Goal: Transaction & Acquisition: Purchase product/service

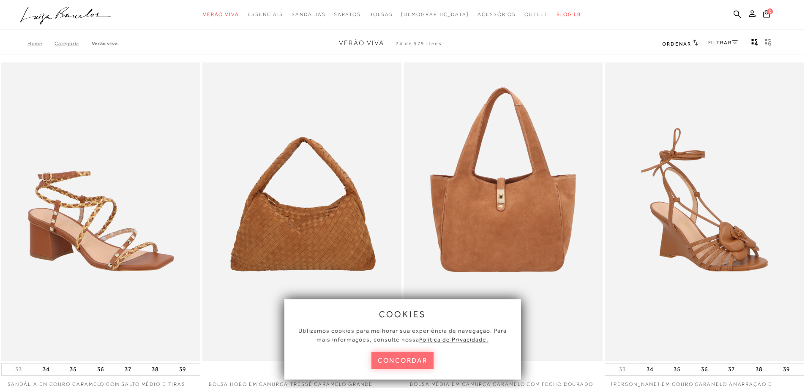
click at [416, 362] on button "concordar" at bounding box center [402, 360] width 63 height 17
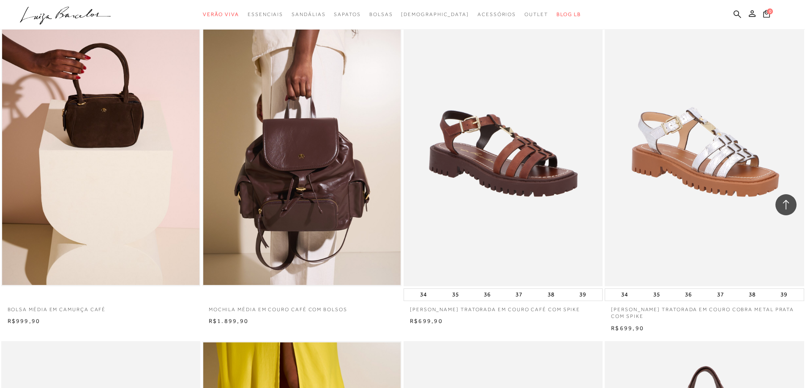
scroll to position [803, 0]
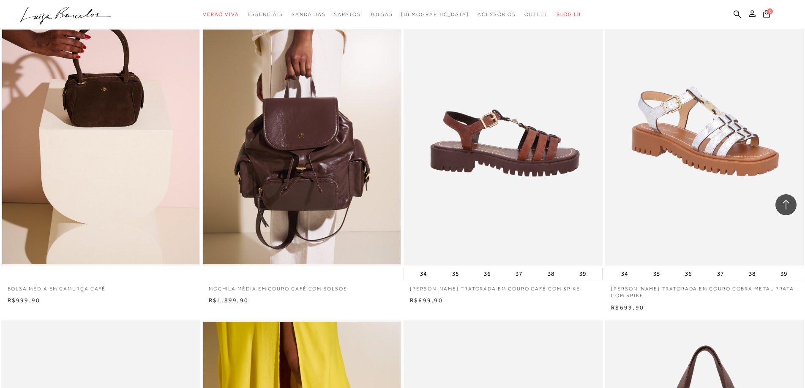
click at [511, 167] on img at bounding box center [503, 116] width 198 height 299
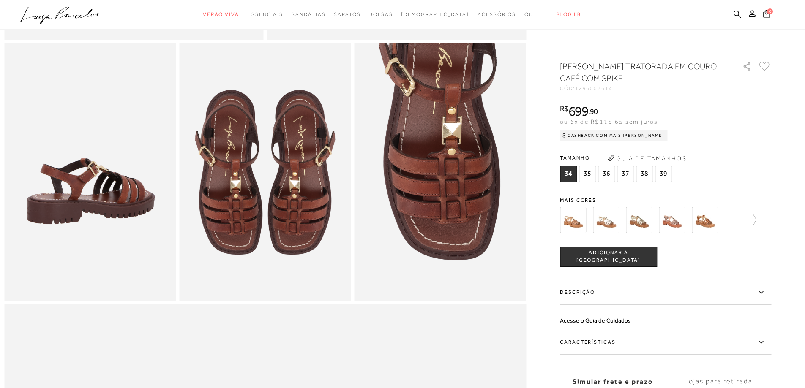
scroll to position [338, 0]
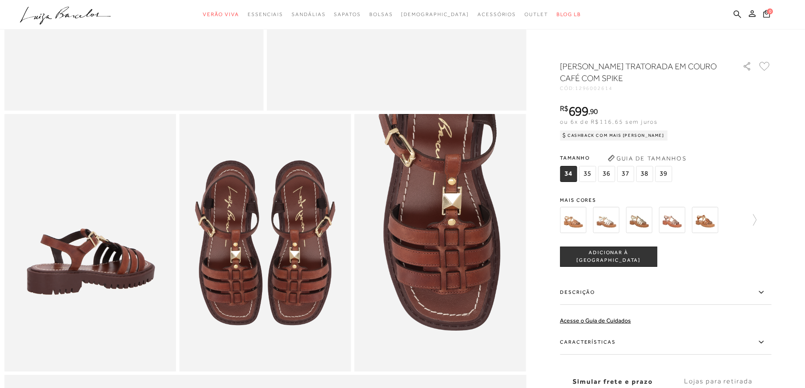
click at [699, 220] on img at bounding box center [705, 220] width 26 height 26
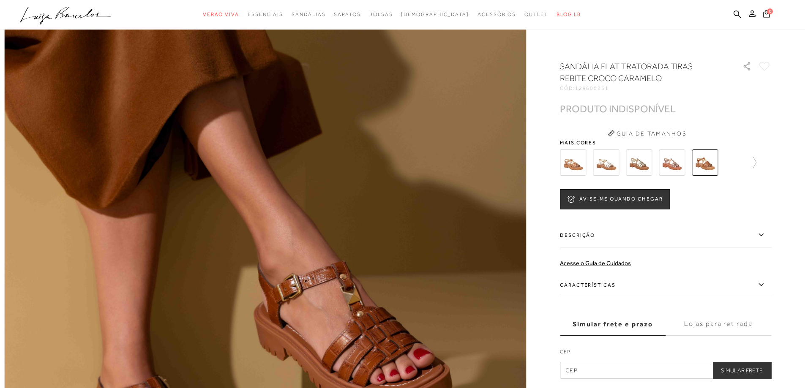
scroll to position [254, 0]
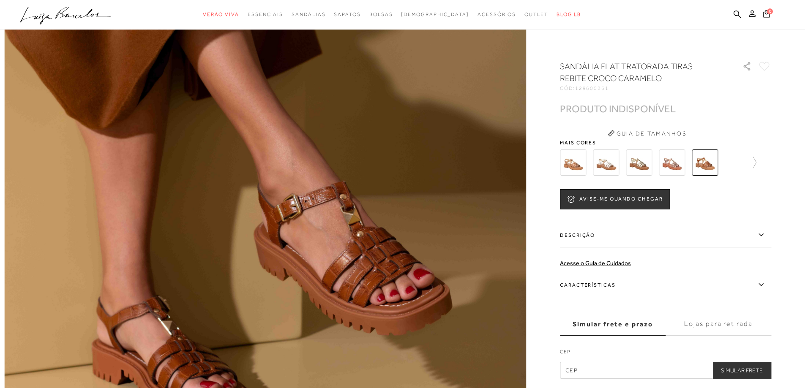
click at [680, 160] on img at bounding box center [672, 163] width 26 height 26
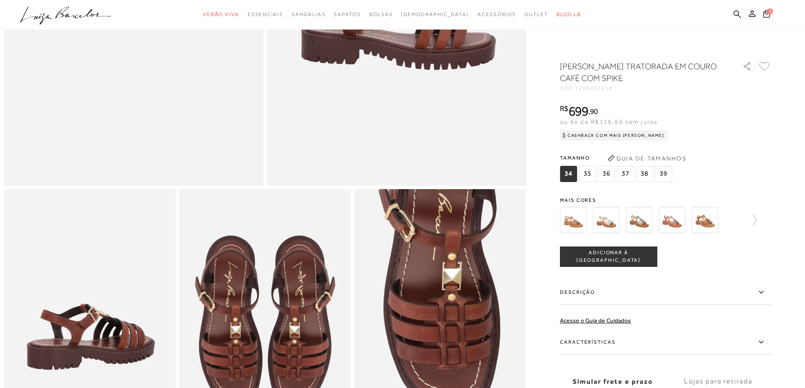
scroll to position [338, 0]
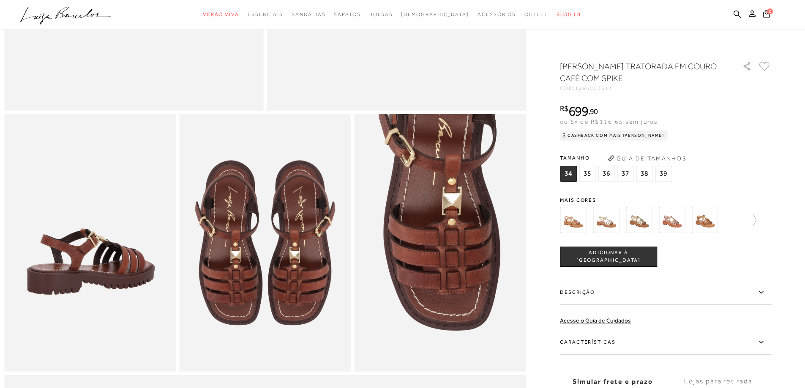
scroll to position [803, 0]
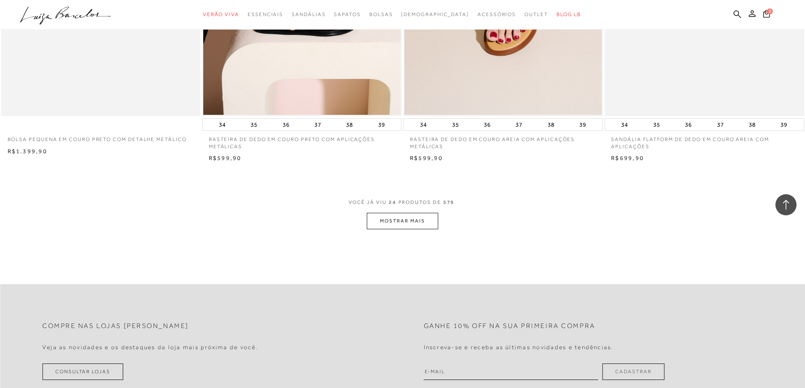
scroll to position [2028, 0]
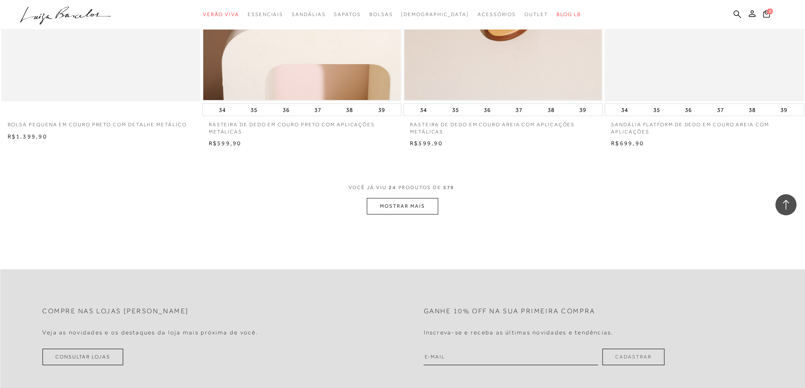
click at [381, 208] on button "MOSTRAR MAIS" at bounding box center [402, 206] width 71 height 16
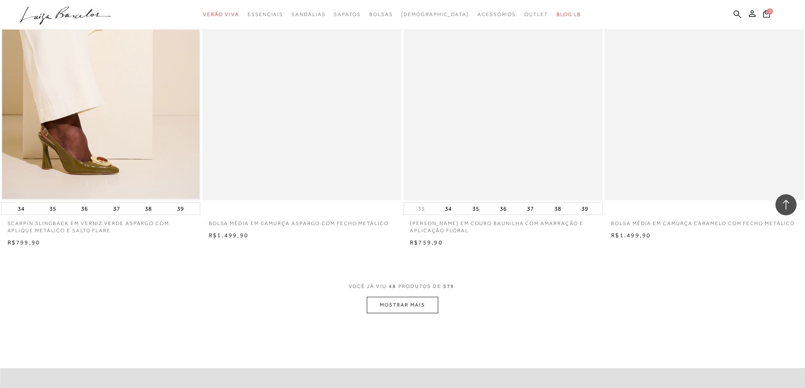
scroll to position [4056, 0]
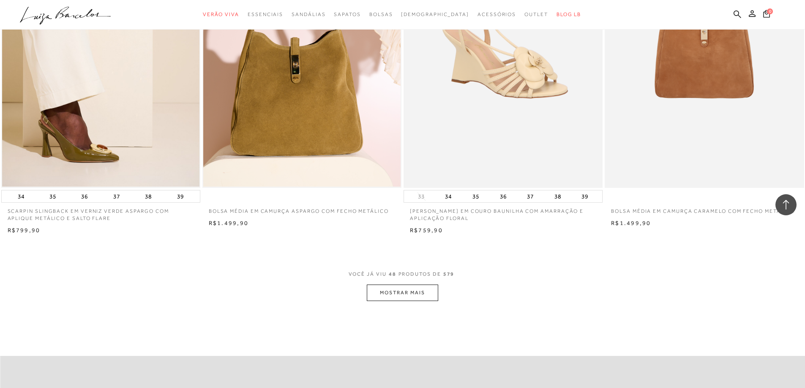
click at [413, 294] on button "MOSTRAR MAIS" at bounding box center [402, 293] width 71 height 16
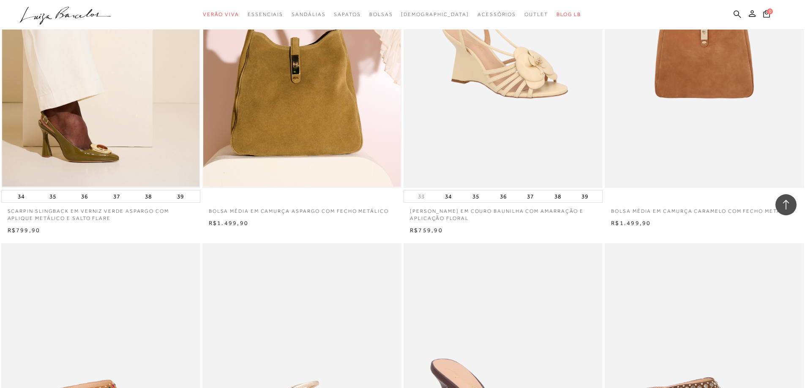
scroll to position [0, 0]
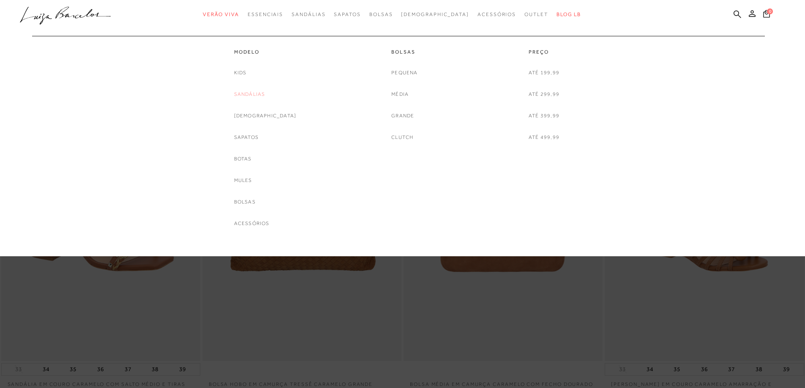
click at [259, 96] on link "Sandálias" at bounding box center [249, 94] width 31 height 9
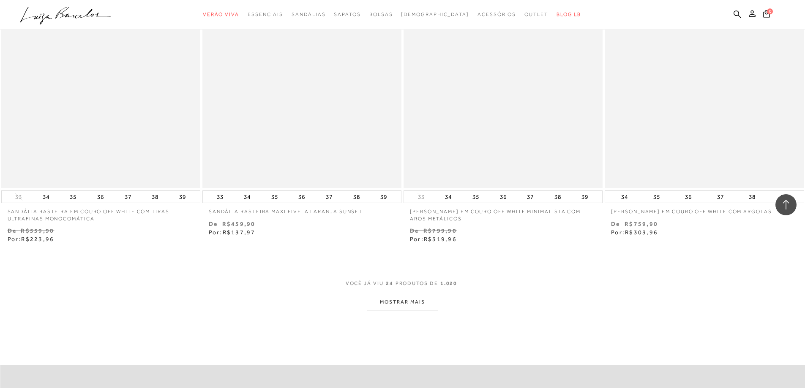
scroll to position [2070, 0]
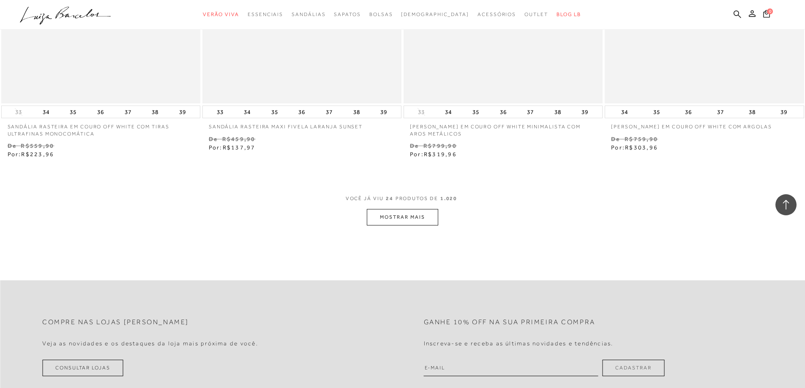
click at [404, 216] on button "MOSTRAR MAIS" at bounding box center [402, 217] width 71 height 16
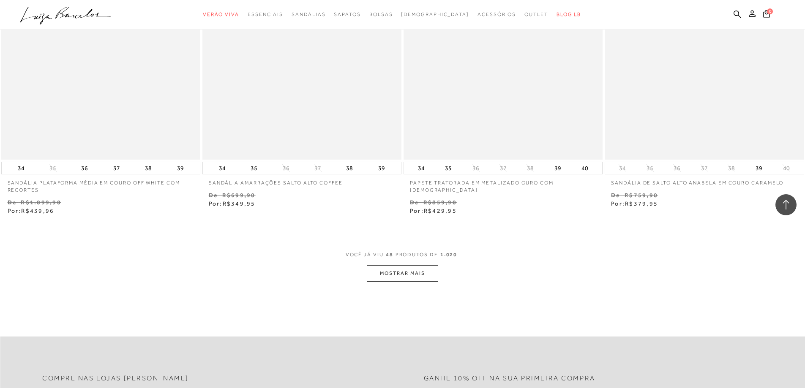
scroll to position [4183, 0]
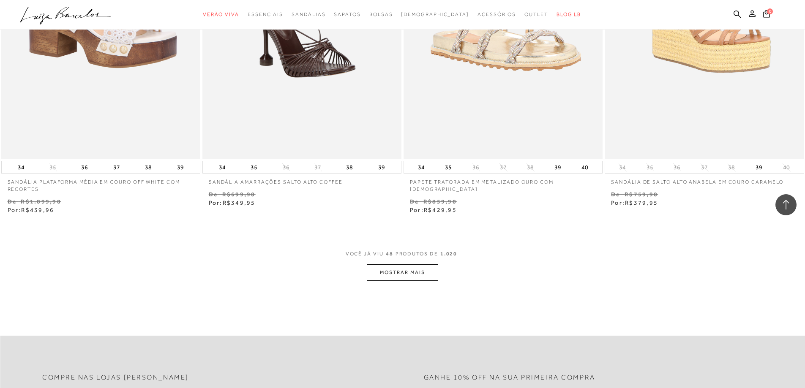
click at [407, 278] on button "MOSTRAR MAIS" at bounding box center [402, 273] width 71 height 16
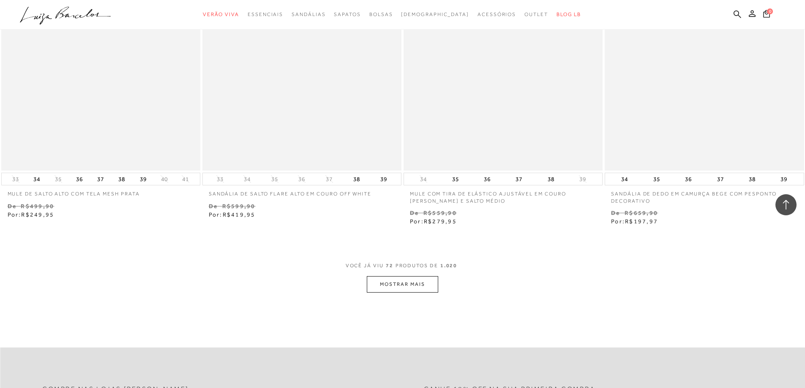
scroll to position [6507, 0]
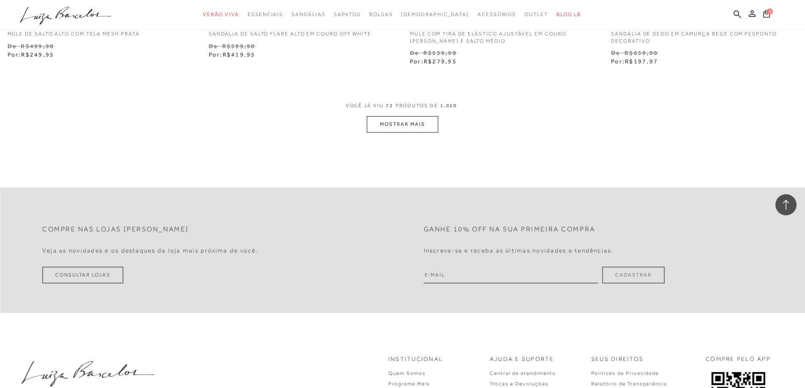
click at [393, 125] on button "MOSTRAR MAIS" at bounding box center [402, 124] width 71 height 16
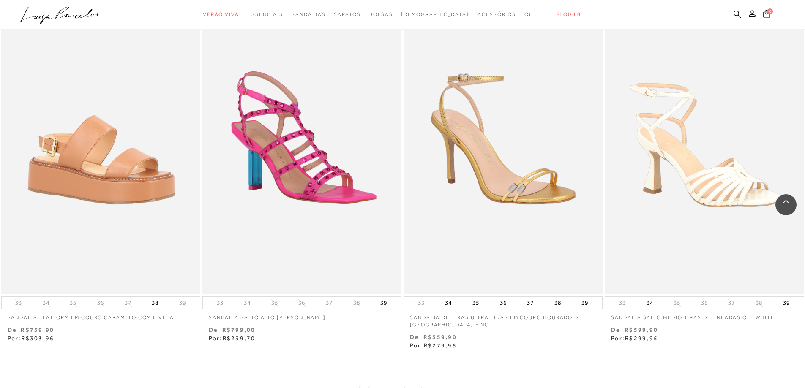
scroll to position [8451, 0]
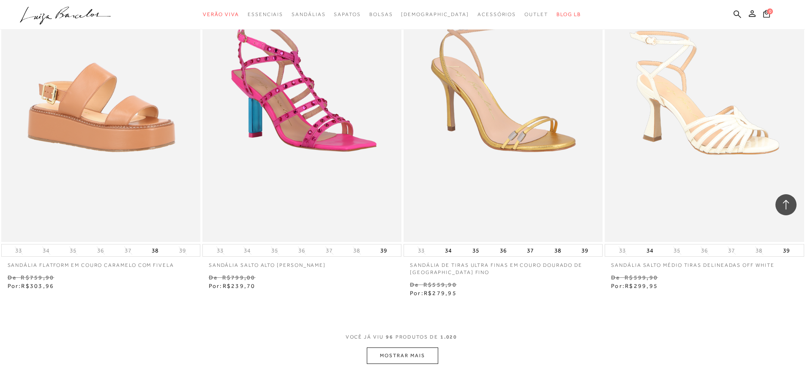
click at [404, 357] on button "MOSTRAR MAIS" at bounding box center [402, 356] width 71 height 16
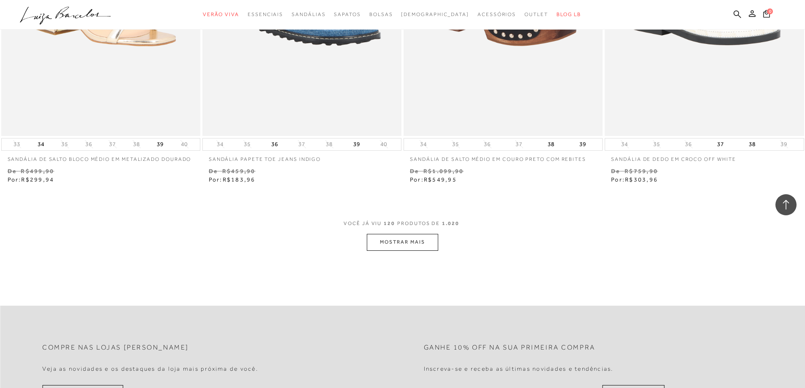
scroll to position [10817, 0]
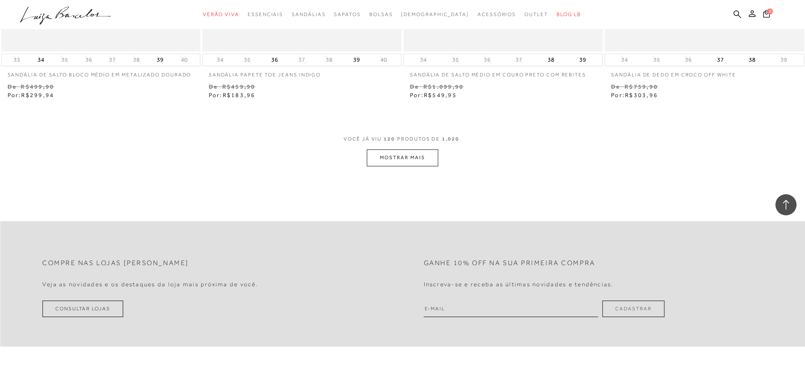
click at [404, 162] on button "MOSTRAR MAIS" at bounding box center [402, 158] width 71 height 16
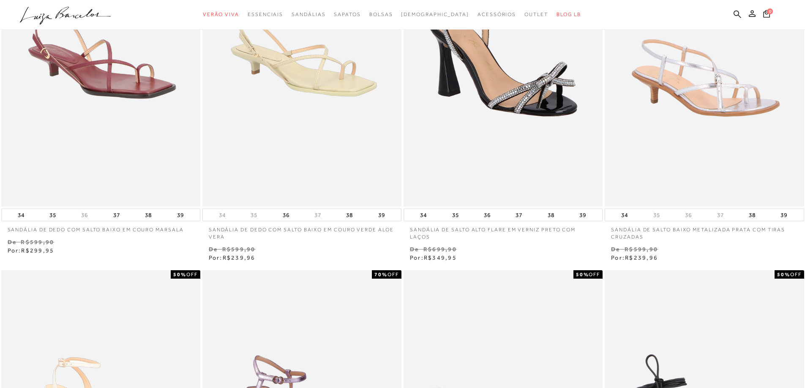
scroll to position [0, 0]
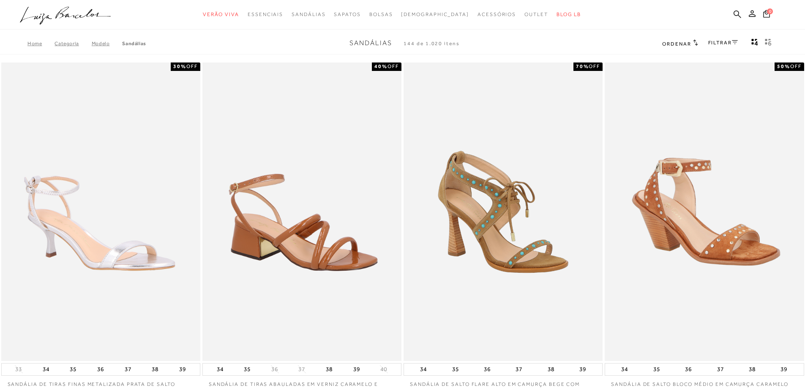
click at [668, 46] on span "Ordenar" at bounding box center [676, 44] width 29 height 6
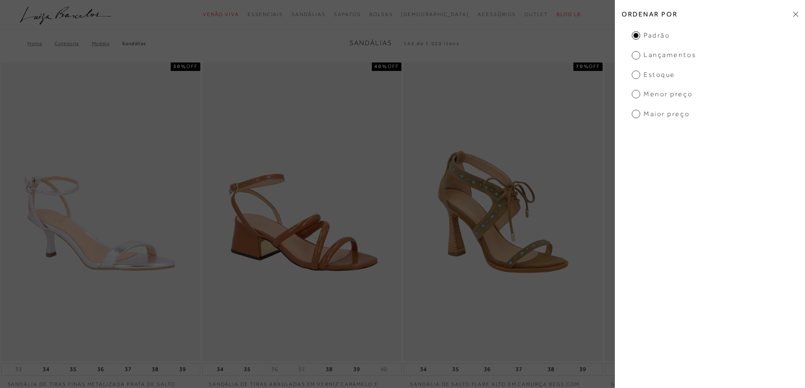
click at [667, 94] on span "Menor preço" at bounding box center [662, 94] width 61 height 9
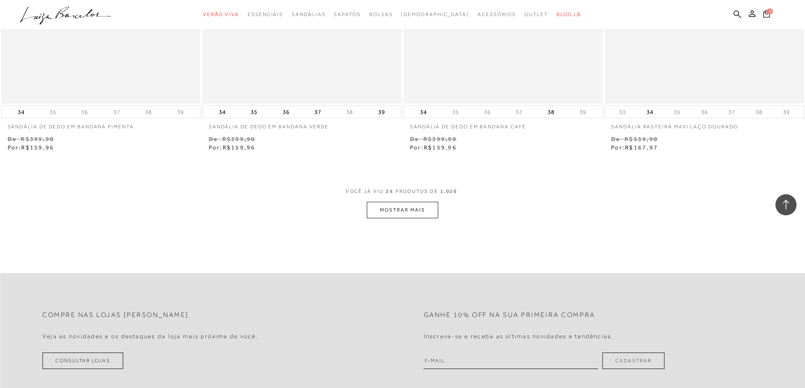
scroll to position [2070, 0]
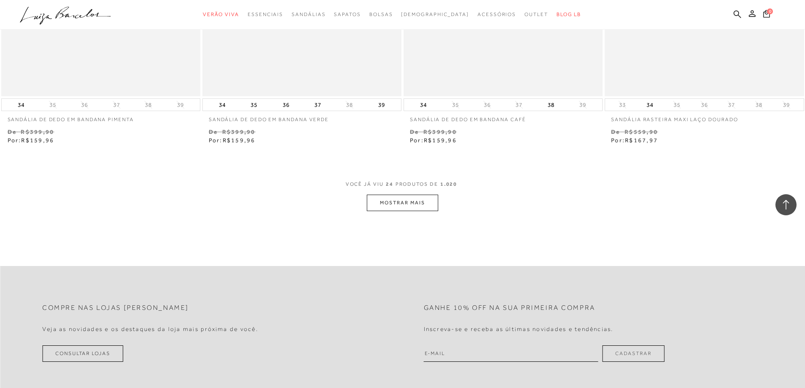
click at [378, 200] on button "MOSTRAR MAIS" at bounding box center [402, 203] width 71 height 16
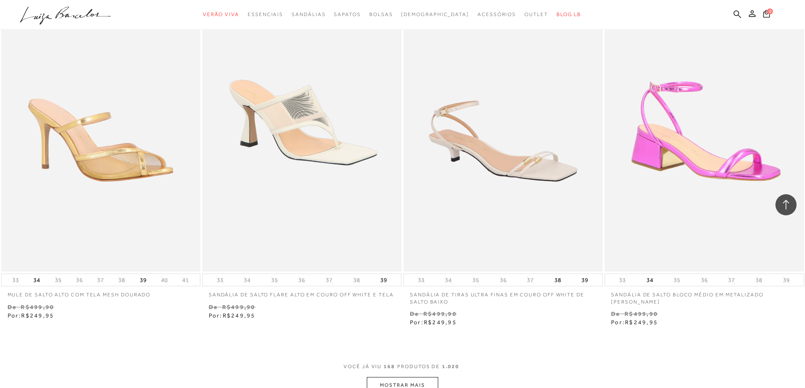
scroll to position [4225, 0]
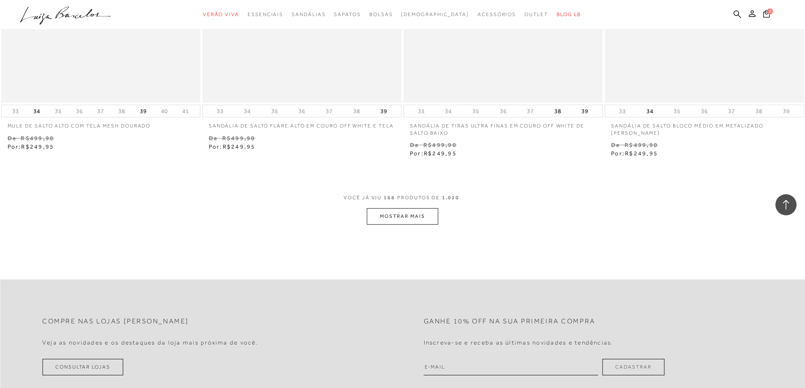
click at [420, 220] on button "MOSTRAR MAIS" at bounding box center [402, 216] width 71 height 16
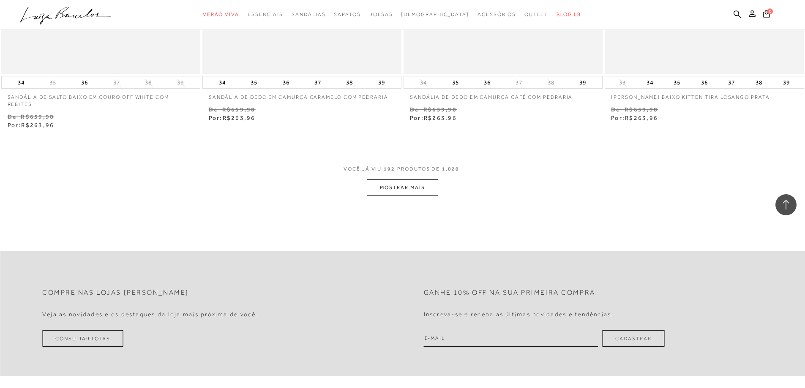
scroll to position [6423, 0]
click at [396, 186] on button "MOSTRAR MAIS" at bounding box center [402, 187] width 71 height 16
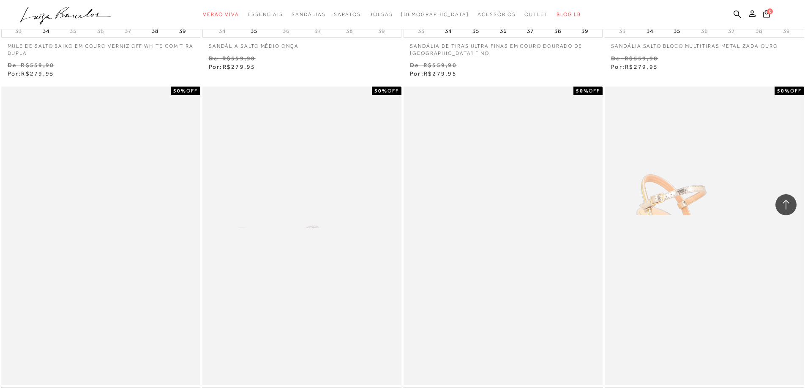
scroll to position [8577, 0]
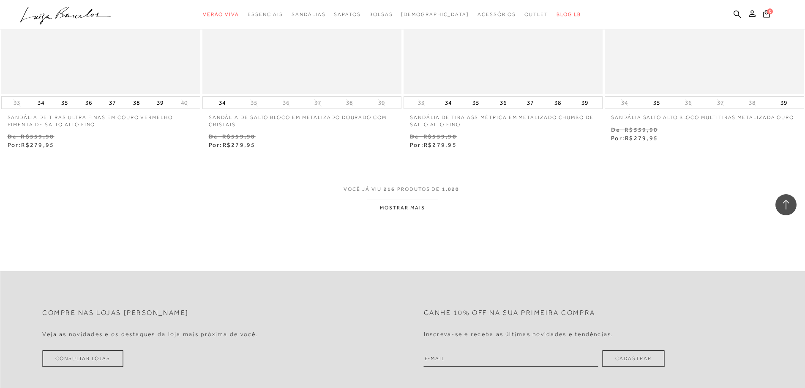
click at [419, 203] on button "MOSTRAR MAIS" at bounding box center [402, 208] width 71 height 16
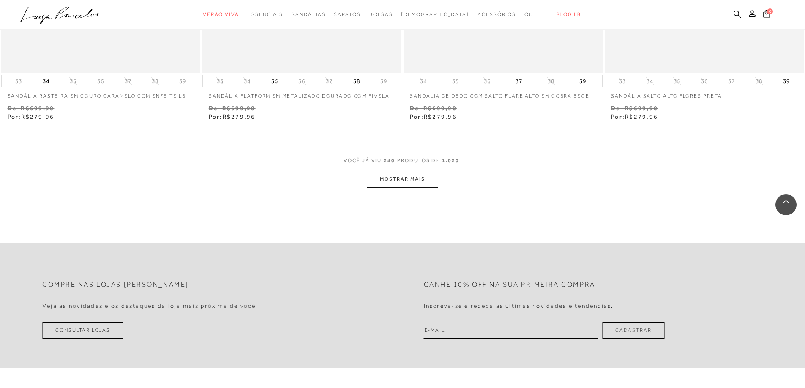
scroll to position [10817, 0]
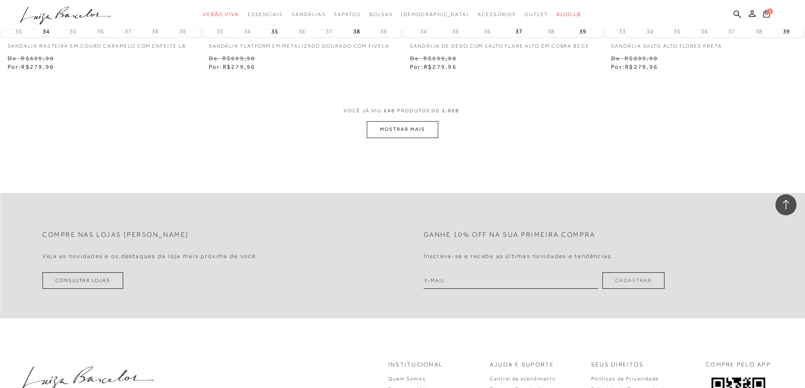
click at [414, 123] on button "MOSTRAR MAIS" at bounding box center [402, 129] width 71 height 16
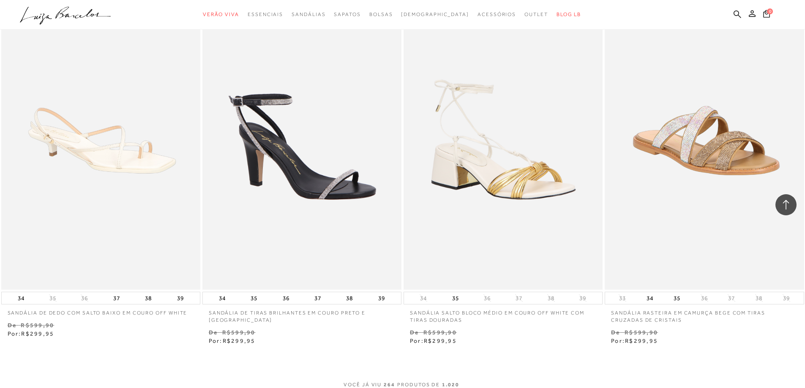
scroll to position [12930, 0]
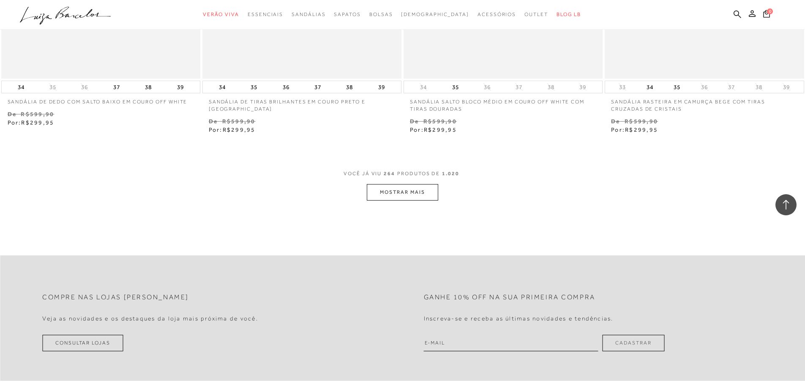
click at [385, 184] on button "MOSTRAR MAIS" at bounding box center [402, 192] width 71 height 16
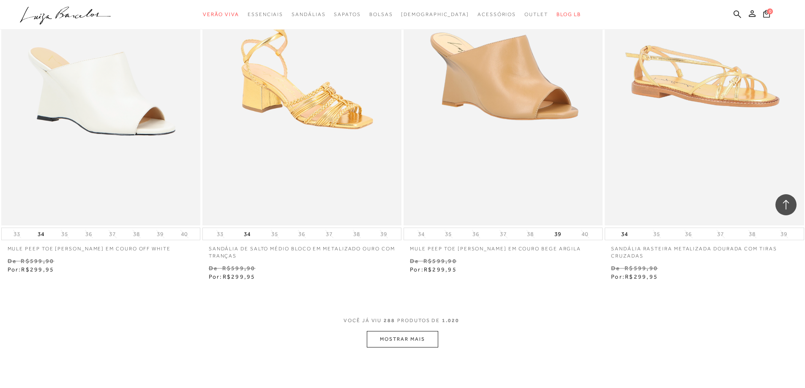
scroll to position [15127, 0]
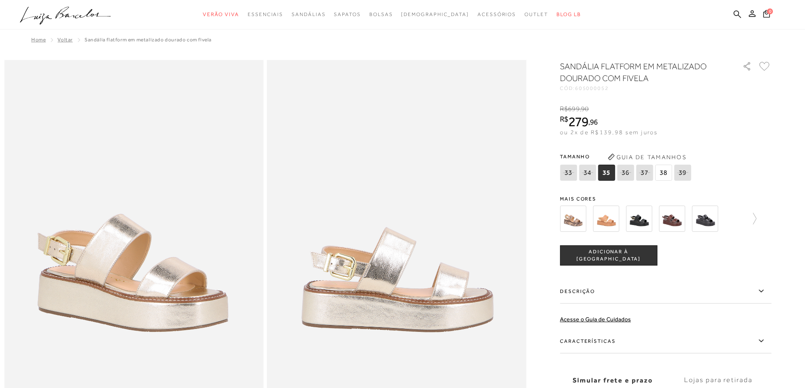
click at [640, 221] on img at bounding box center [639, 219] width 26 height 26
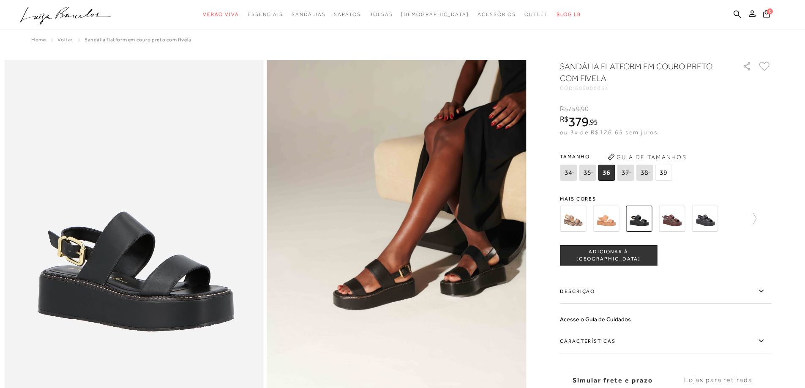
click at [570, 176] on icon at bounding box center [568, 172] width 12 height 11
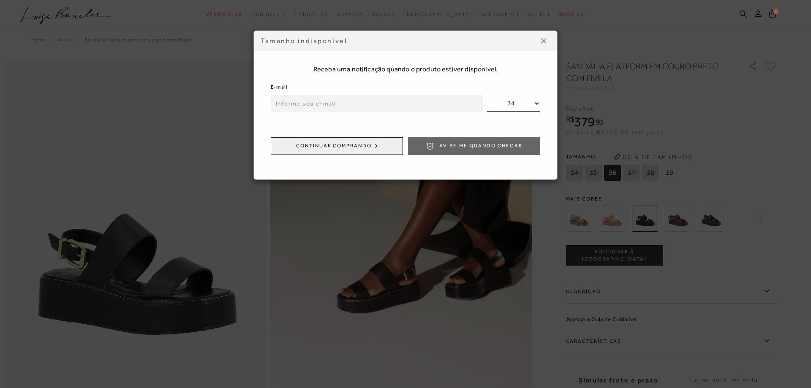
click at [378, 105] on input "email" at bounding box center [377, 103] width 212 height 17
type input "marconeguimaraes@hotmail.com"
click at [442, 146] on span "Avise-me quando chegar" at bounding box center [480, 145] width 83 height 7
click at [542, 41] on img at bounding box center [543, 40] width 5 height 5
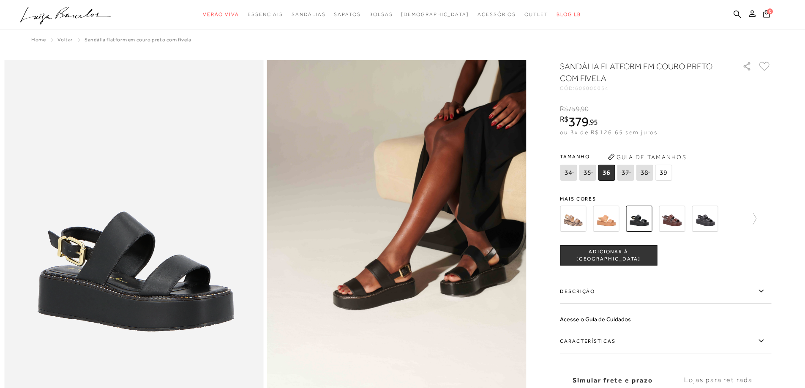
click at [606, 219] on img at bounding box center [606, 219] width 26 height 26
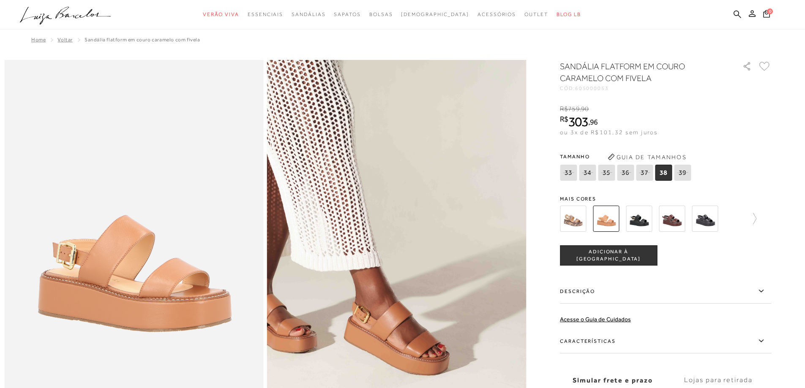
click at [590, 172] on icon at bounding box center [587, 172] width 12 height 11
select select
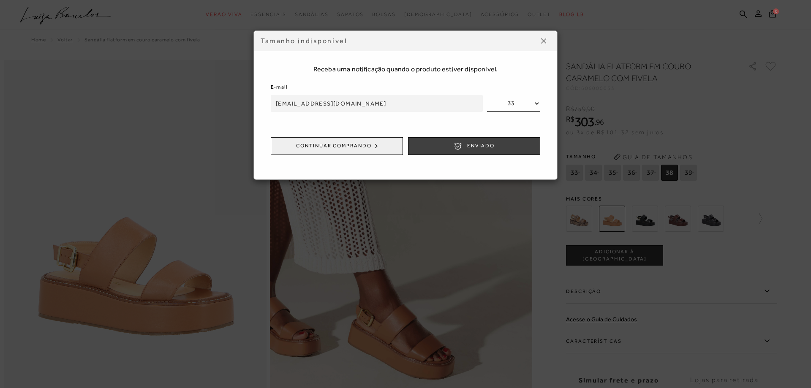
click at [454, 146] on icon "submit" at bounding box center [458, 146] width 8 height 8
click at [542, 41] on img at bounding box center [543, 40] width 5 height 5
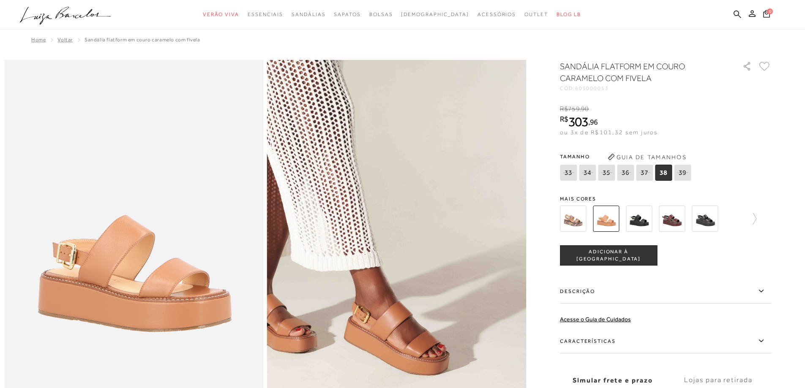
click at [591, 172] on icon at bounding box center [587, 172] width 12 height 11
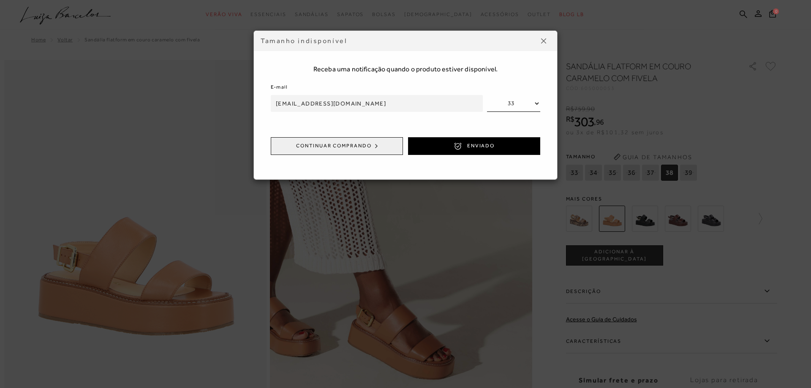
click at [591, 172] on div "Tamanho indisponível Receba uma notificação quando o produto estiver disponível…" at bounding box center [405, 105] width 380 height 150
click at [543, 41] on img at bounding box center [543, 40] width 5 height 5
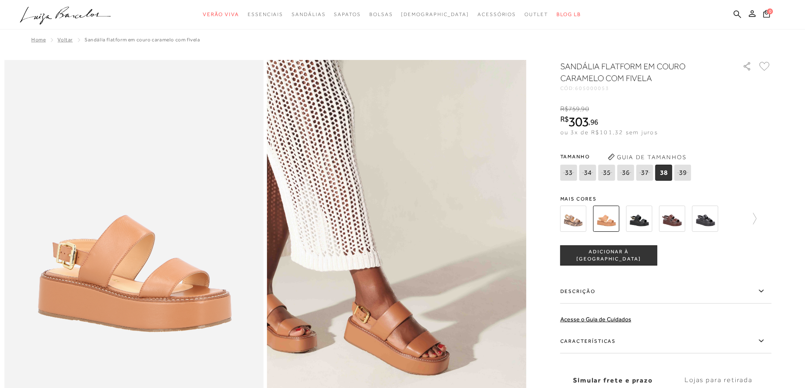
click at [609, 221] on img at bounding box center [606, 219] width 26 height 26
click at [592, 174] on icon at bounding box center [587, 172] width 12 height 11
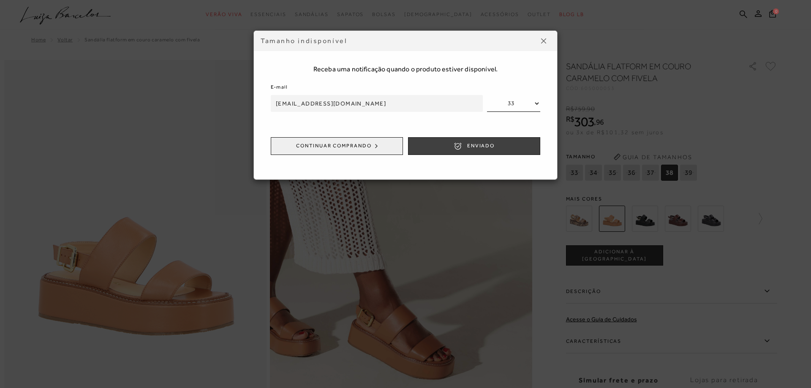
click at [466, 147] on button "ENVIADO" at bounding box center [474, 146] width 132 height 18
click at [541, 42] on button at bounding box center [544, 41] width 14 height 14
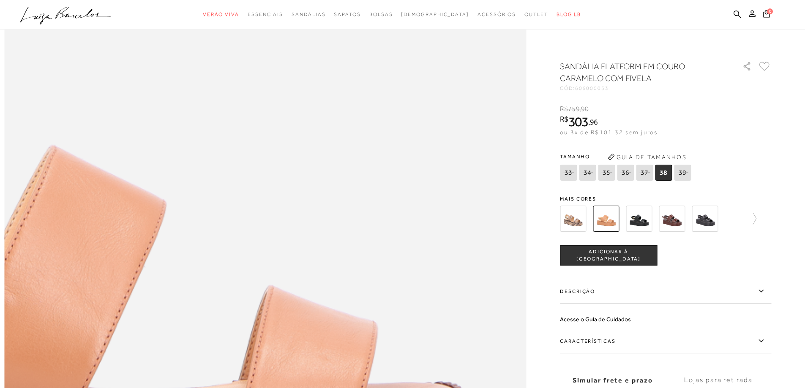
scroll to position [1056, 0]
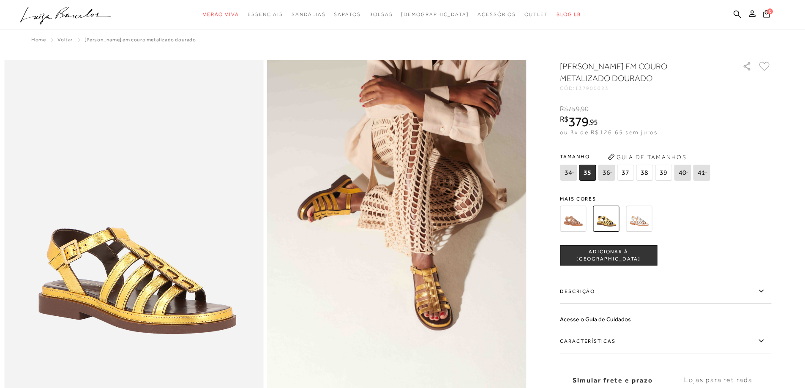
click at [606, 222] on img at bounding box center [606, 219] width 26 height 26
